Goal: Find specific page/section: Find specific page/section

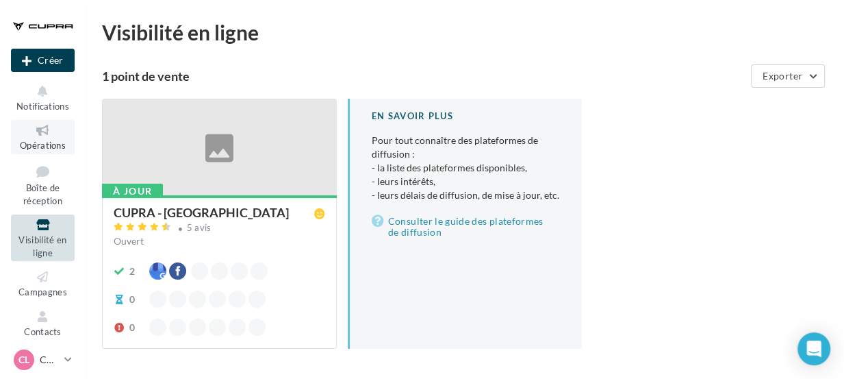
click at [40, 132] on icon at bounding box center [42, 131] width 55 height 16
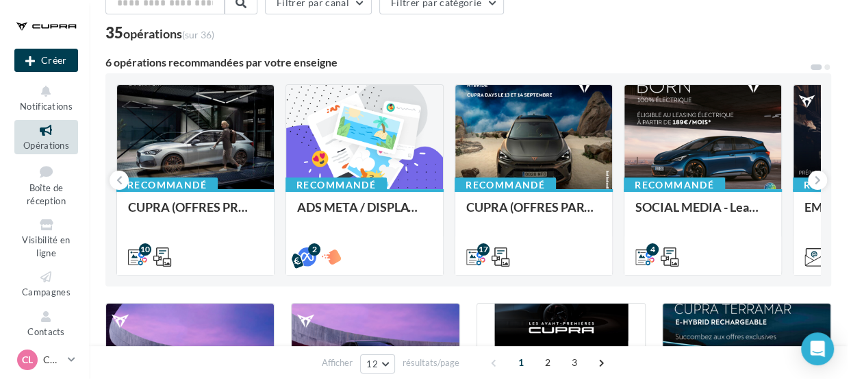
scroll to position [75, 0]
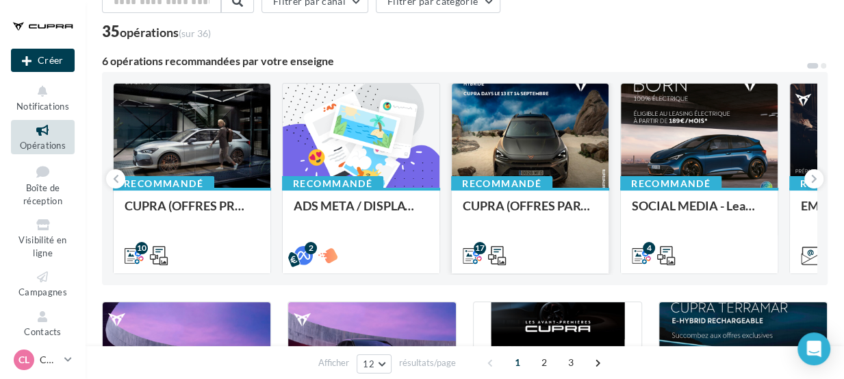
click at [562, 160] on div at bounding box center [530, 136] width 157 height 105
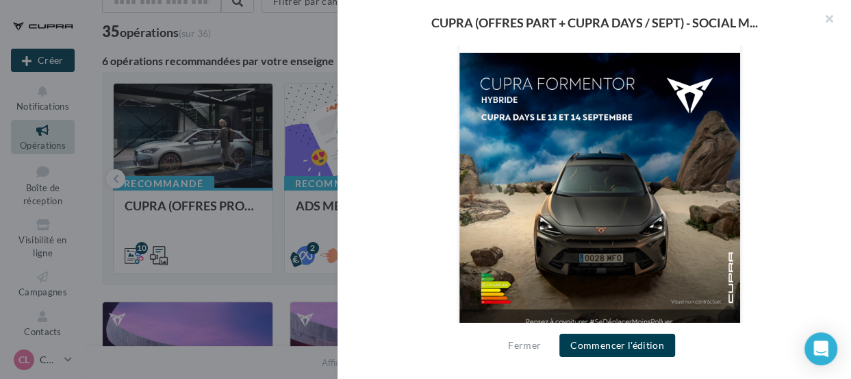
scroll to position [396, 0]
